Goal: Task Accomplishment & Management: Manage account settings

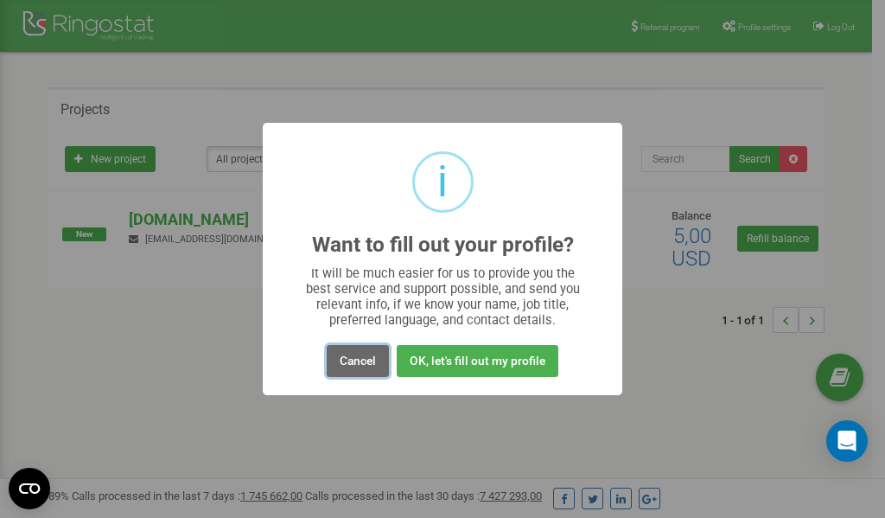
click at [367, 366] on button "Cancel" at bounding box center [358, 361] width 62 height 32
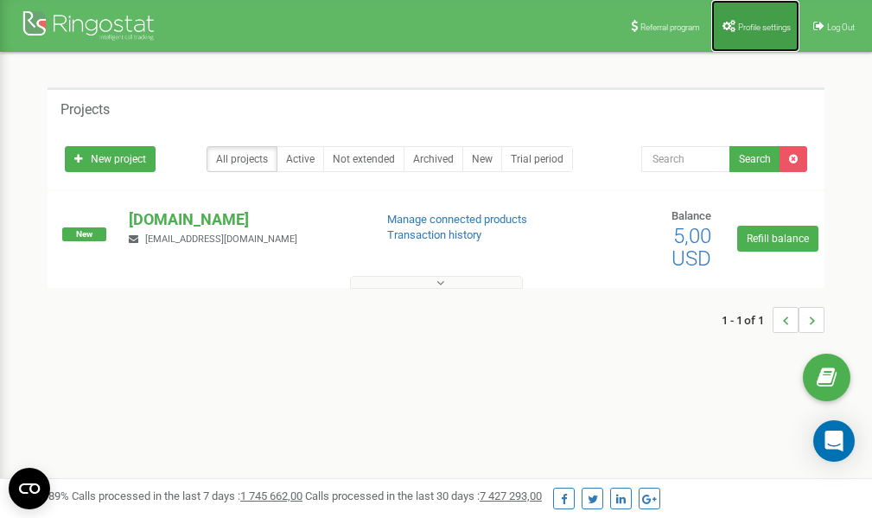
click at [738, 35] on link "Profile settings" at bounding box center [756, 26] width 88 height 52
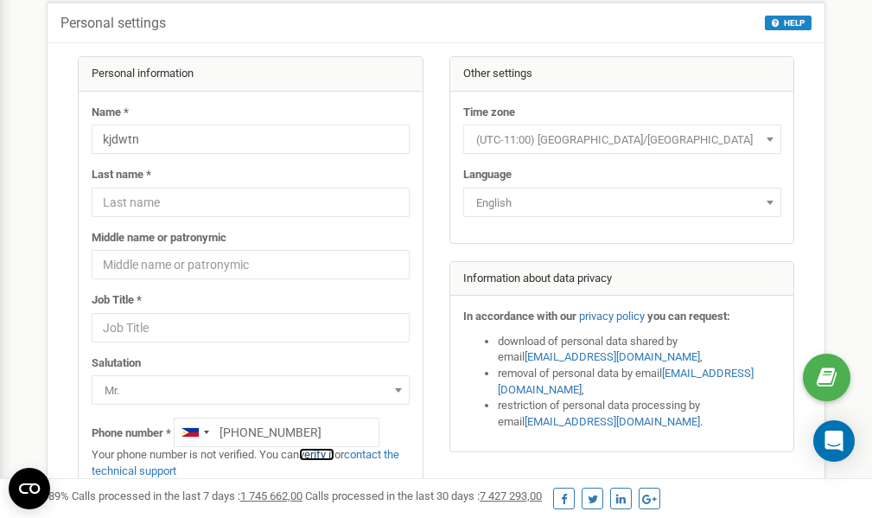
click at [328, 455] on link "verify it" at bounding box center [316, 454] width 35 height 13
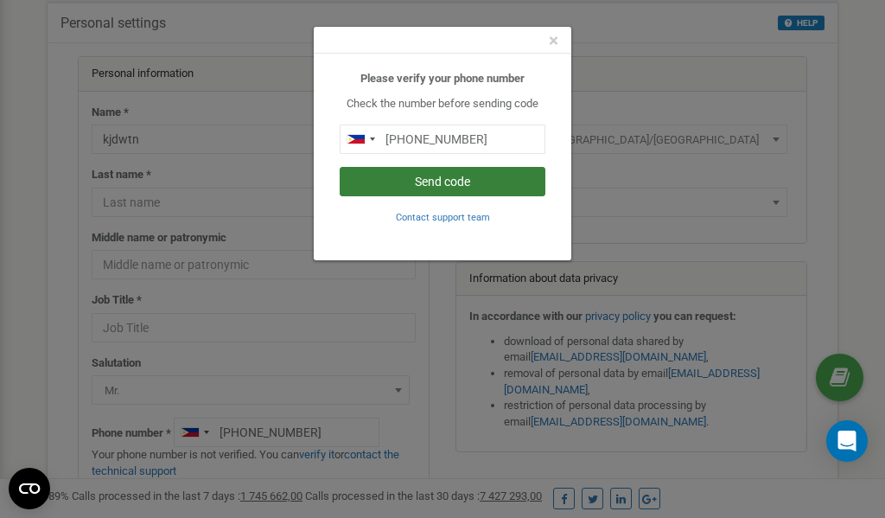
click at [444, 178] on button "Send code" at bounding box center [443, 181] width 206 height 29
